Goal: Entertainment & Leisure: Consume media (video, audio)

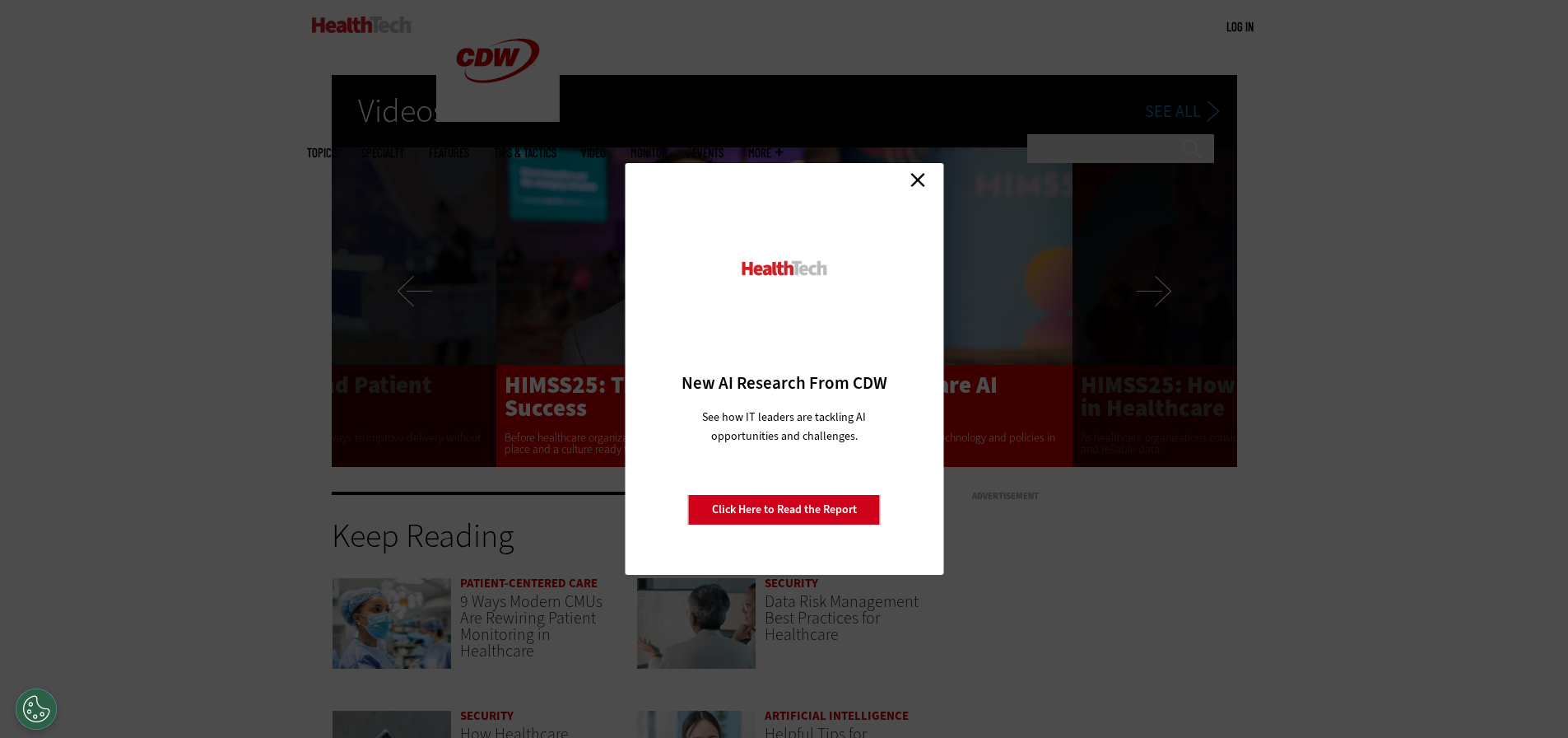
scroll to position [3115, 0]
click at [924, 195] on div "Close New AI Research From CDW See how IT leaders are tackling AI opportunities…" at bounding box center [784, 369] width 318 height 412
click at [919, 182] on link "Close" at bounding box center [917, 179] width 25 height 25
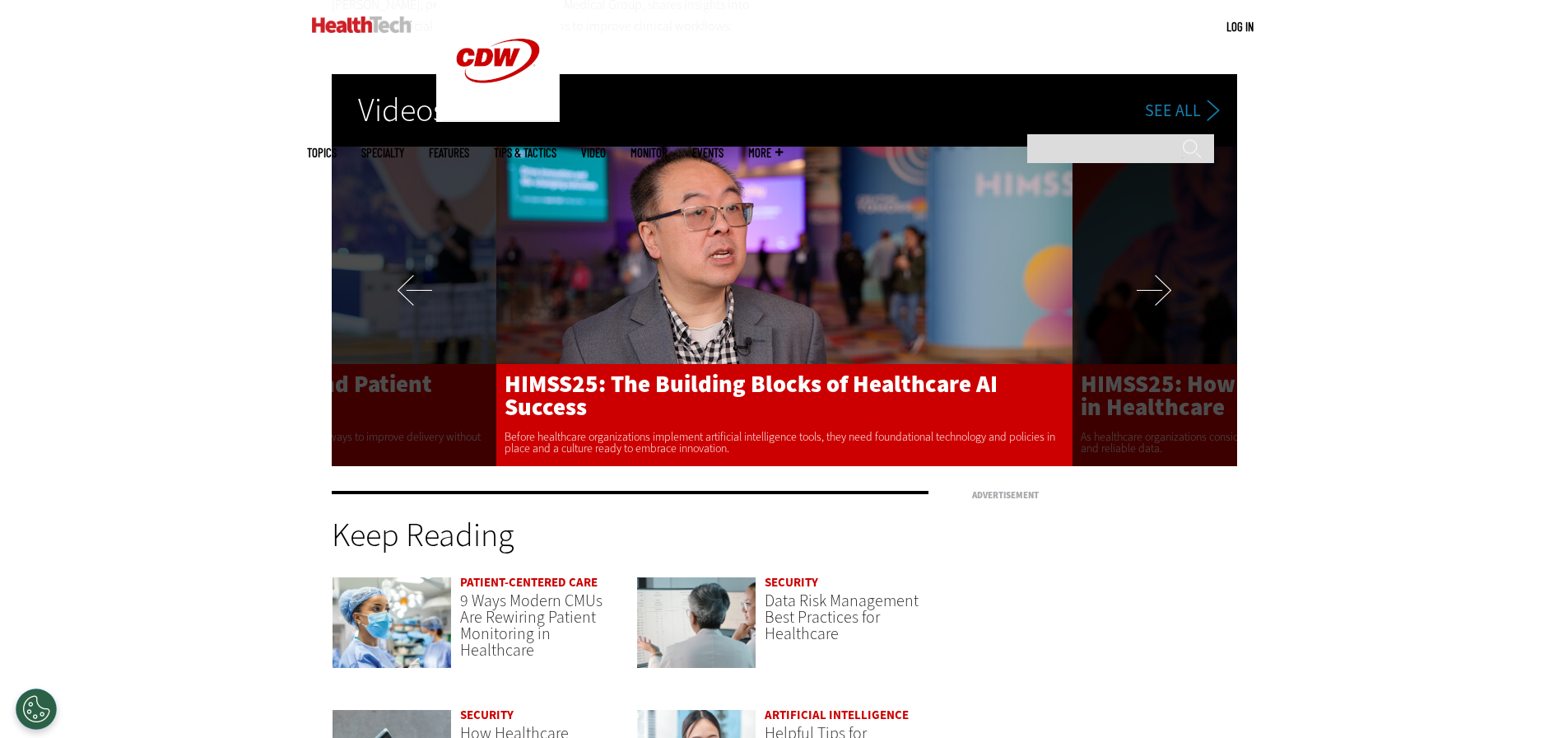
click at [870, 403] on link "HIMSS25: The Building Blocks of Healthcare AI Success" at bounding box center [784, 392] width 576 height 56
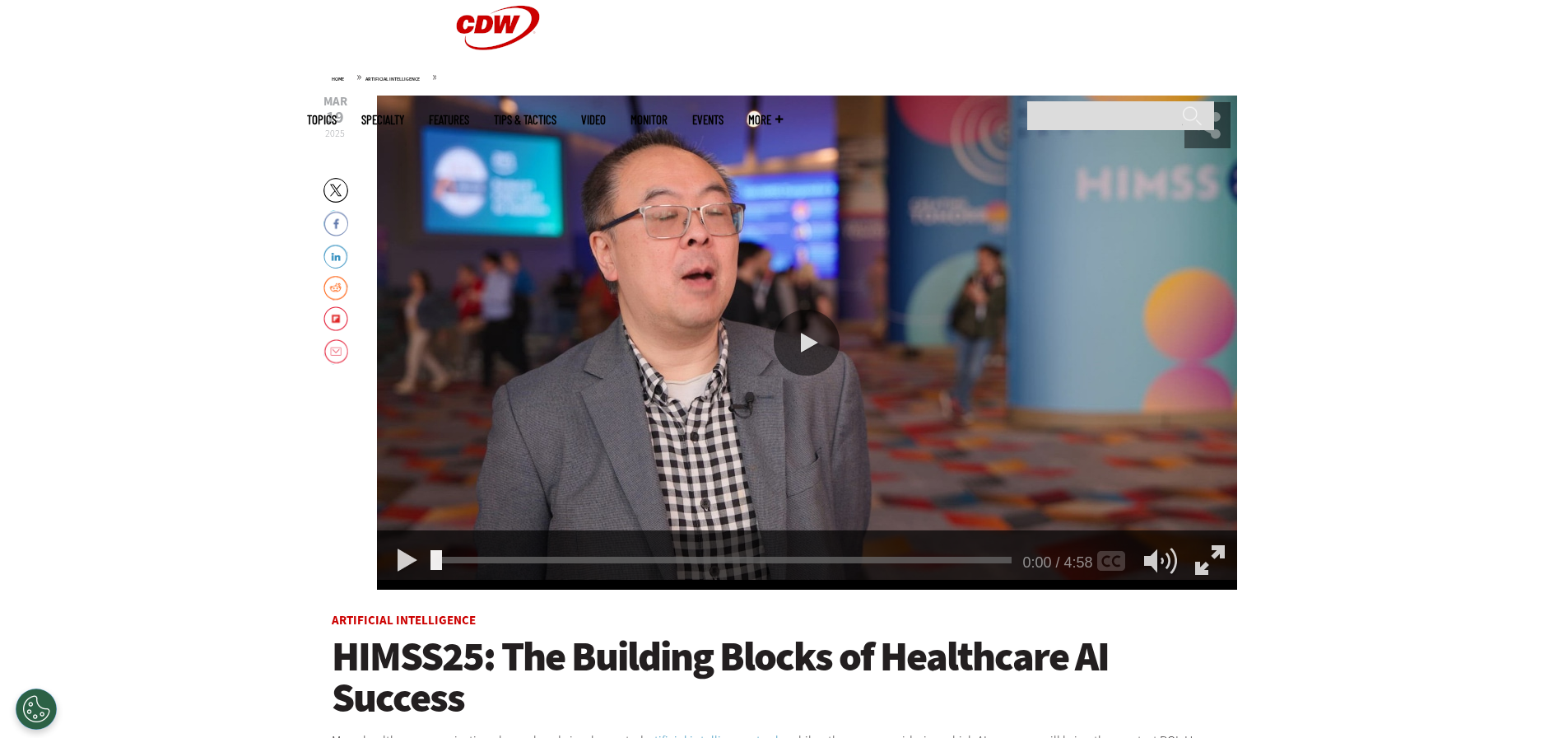
scroll to position [186, 0]
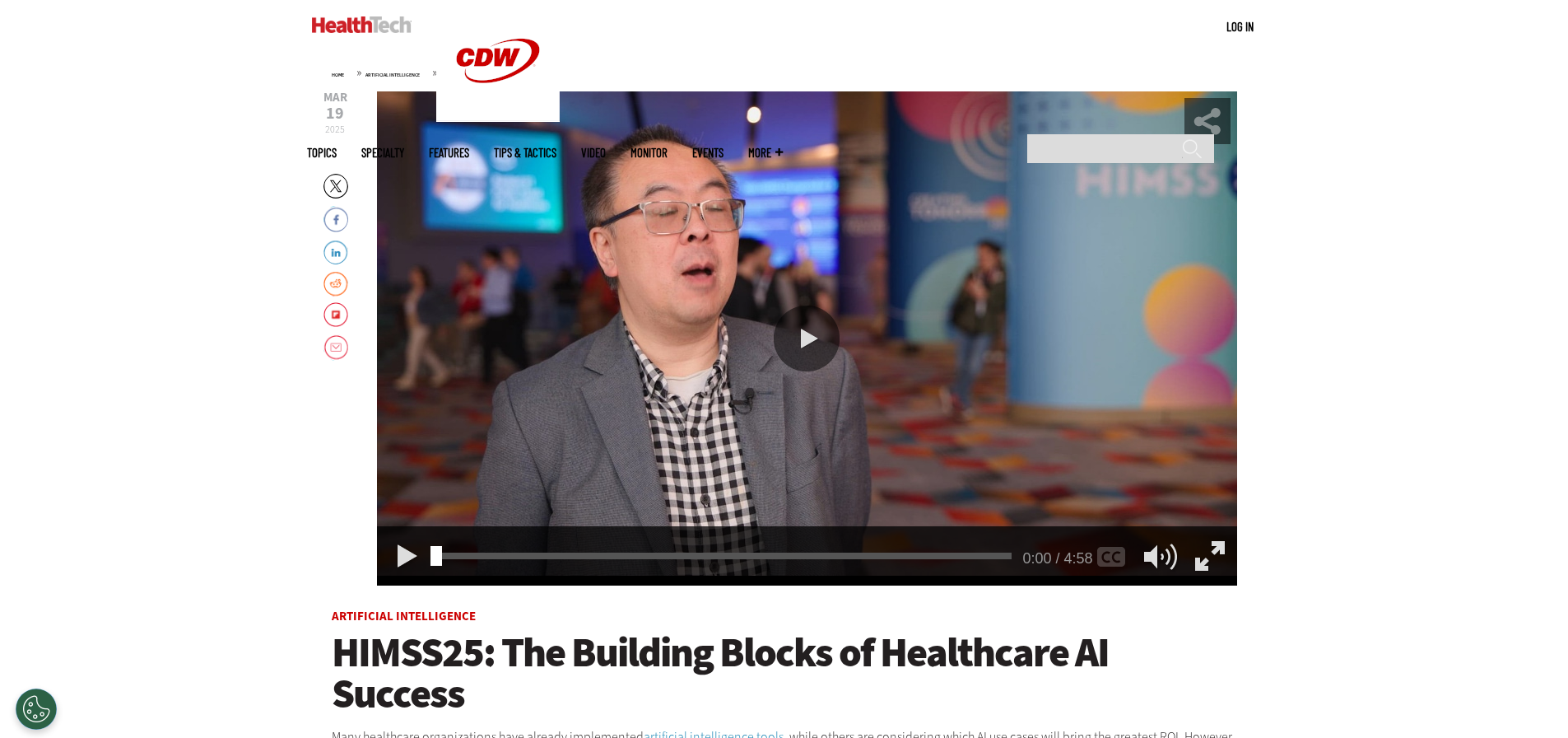
click at [842, 328] on div "Video viewer" at bounding box center [807, 338] width 860 height 495
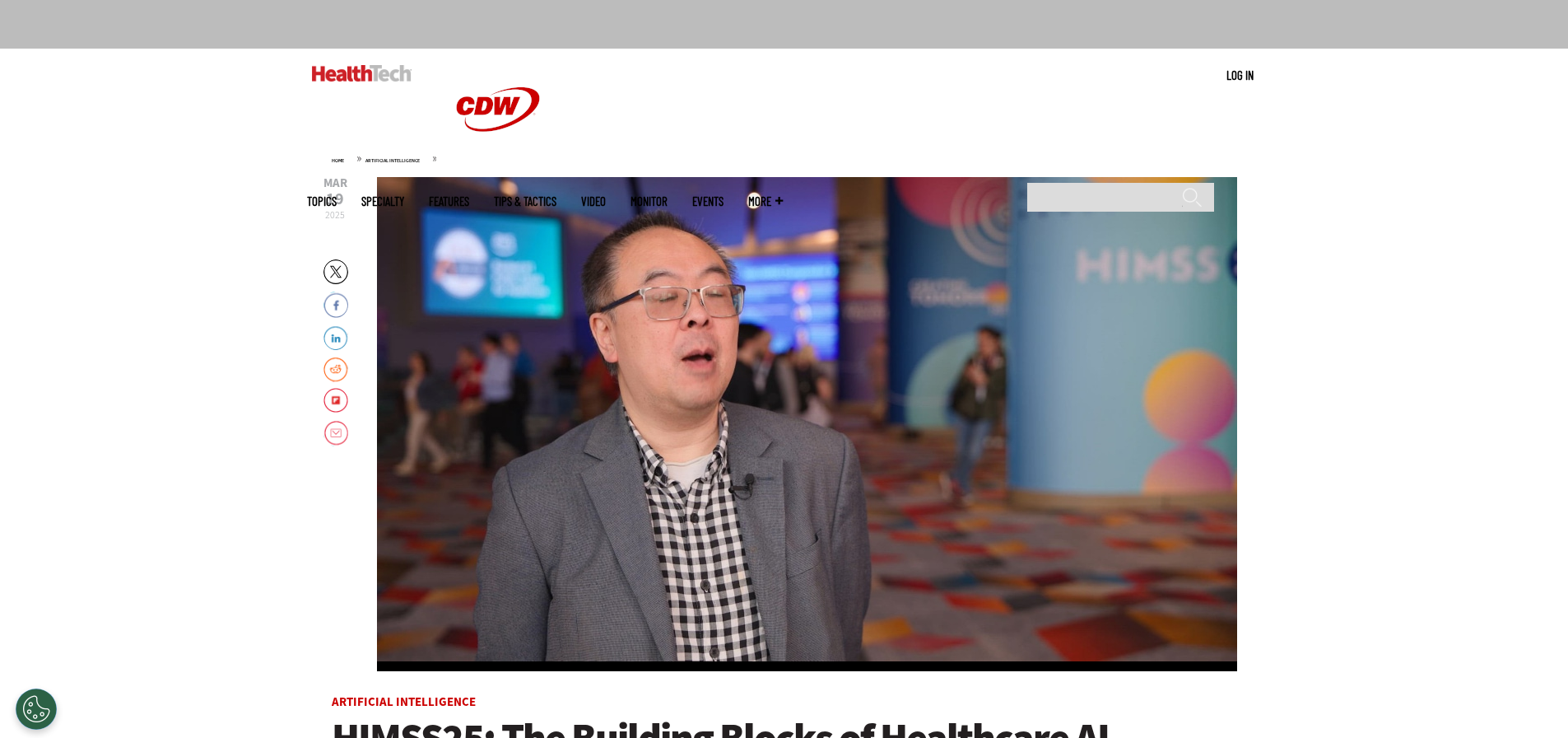
scroll to position [99, 0]
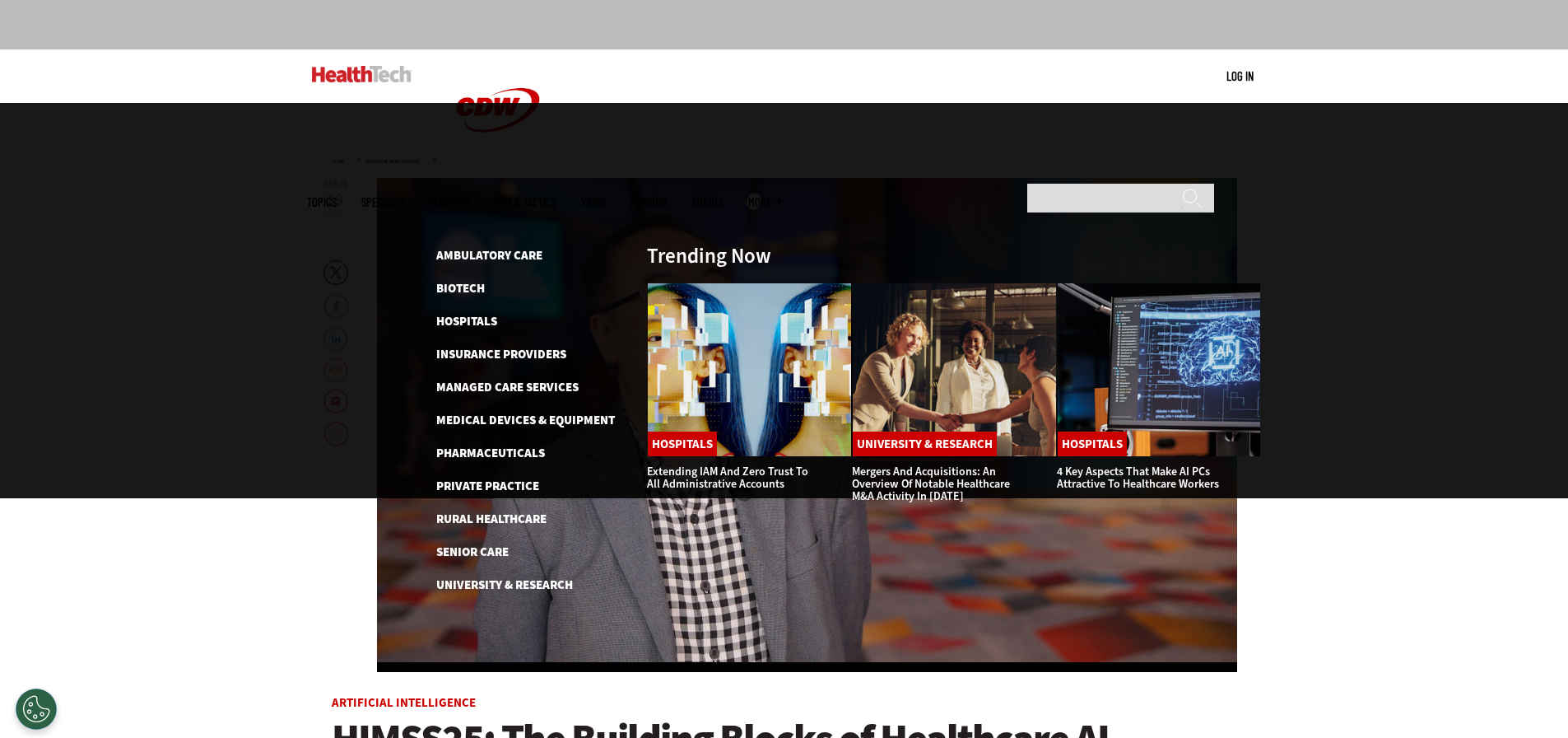
click at [404, 196] on span "Specialty" at bounding box center [383, 202] width 43 height 13
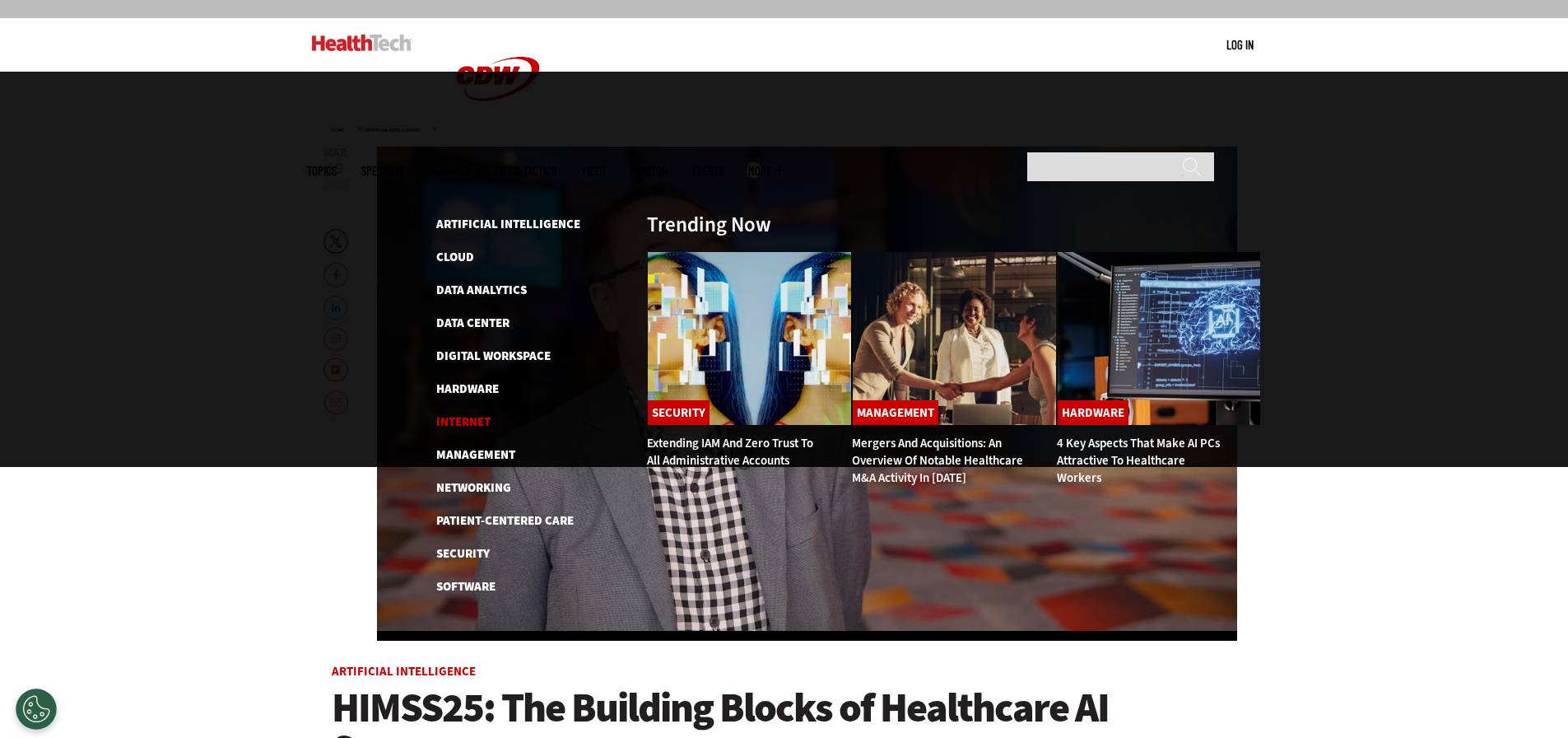
scroll to position [131, 0]
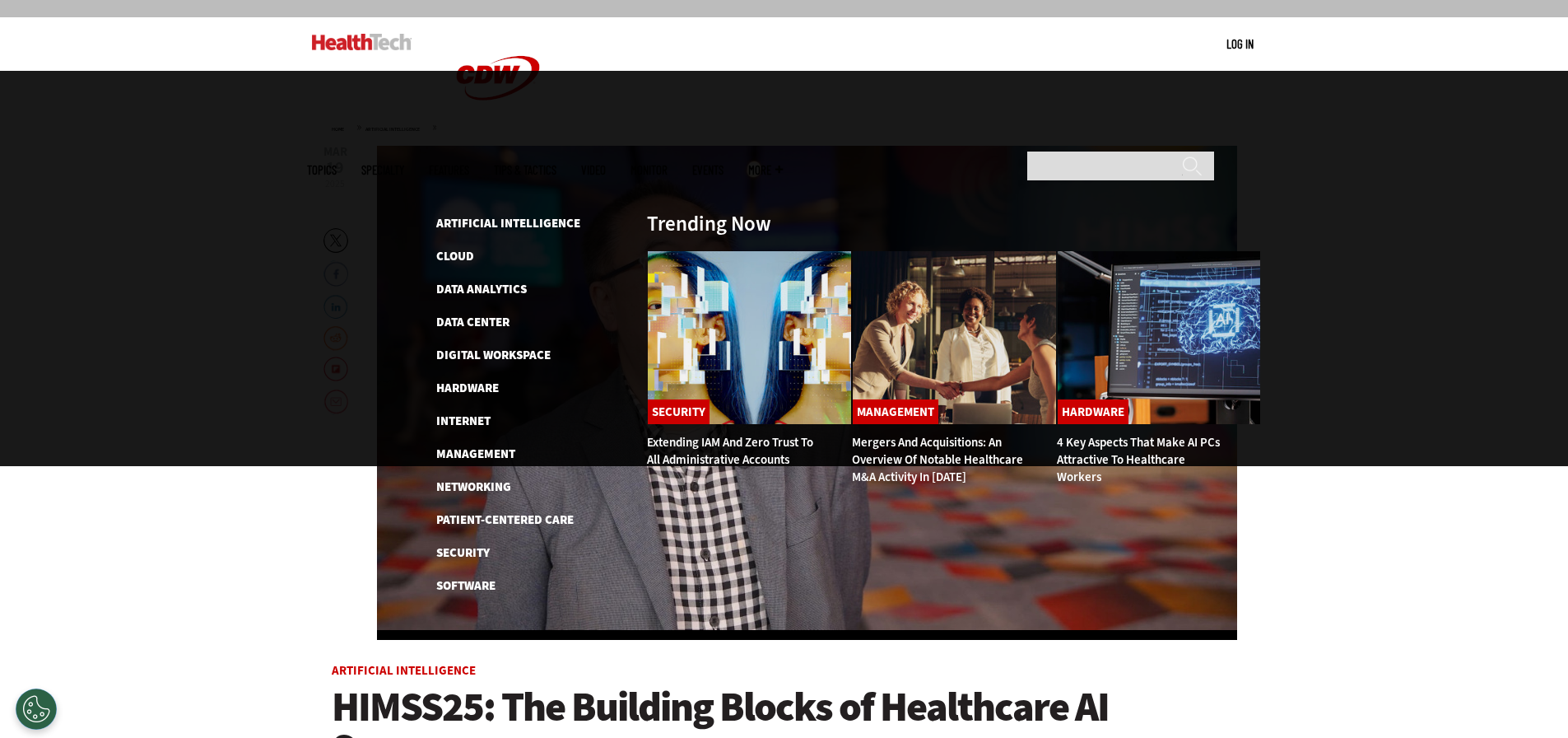
click at [556, 164] on link "Tips & Tactics" at bounding box center [526, 170] width 63 height 13
